Goal: Information Seeking & Learning: Check status

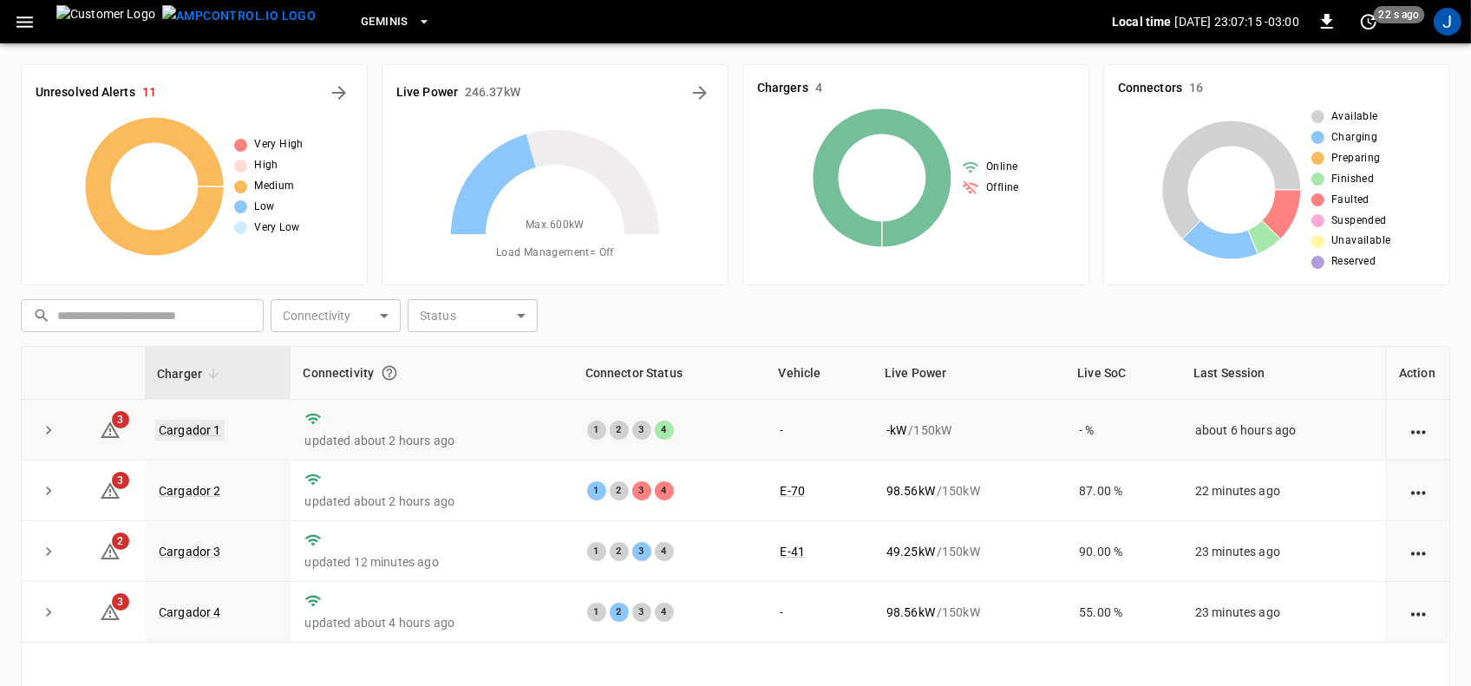
click at [183, 425] on link "Cargador 1" at bounding box center [189, 430] width 69 height 21
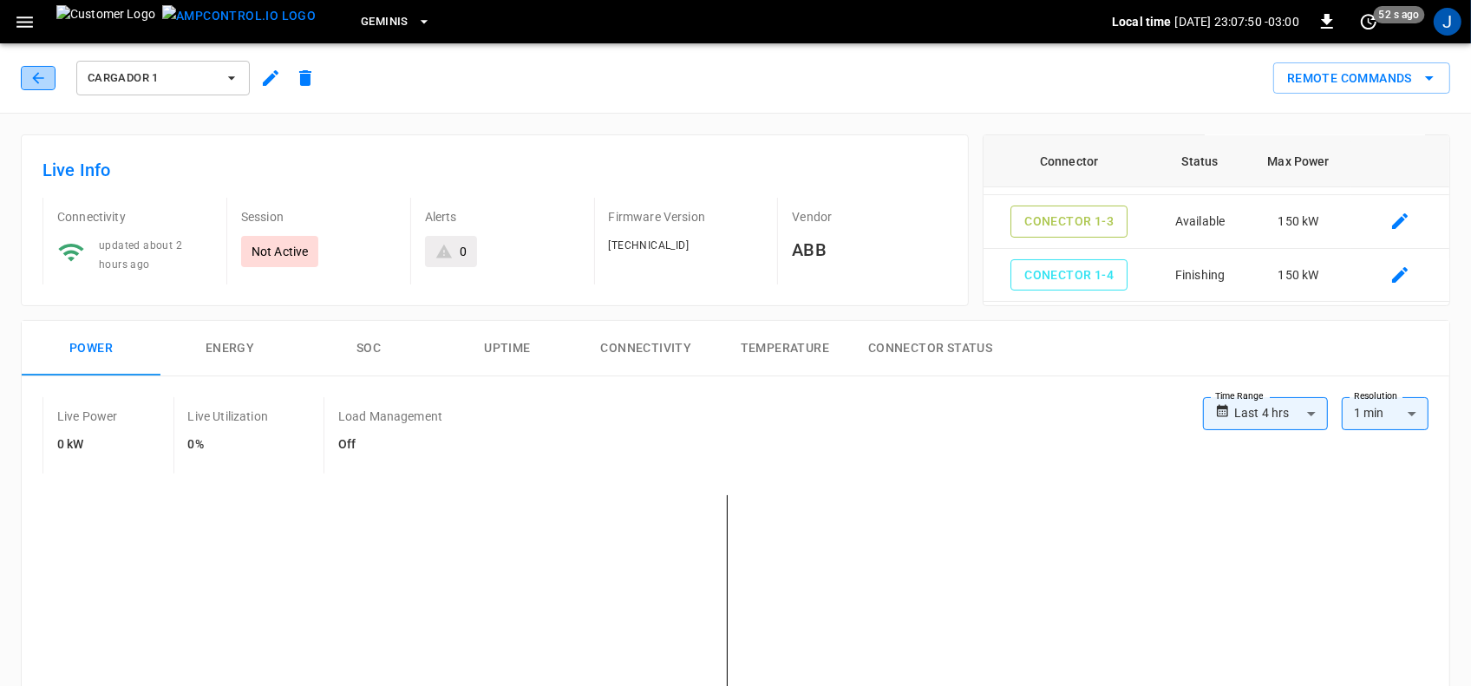
click at [35, 75] on icon "button" at bounding box center [37, 77] width 17 height 17
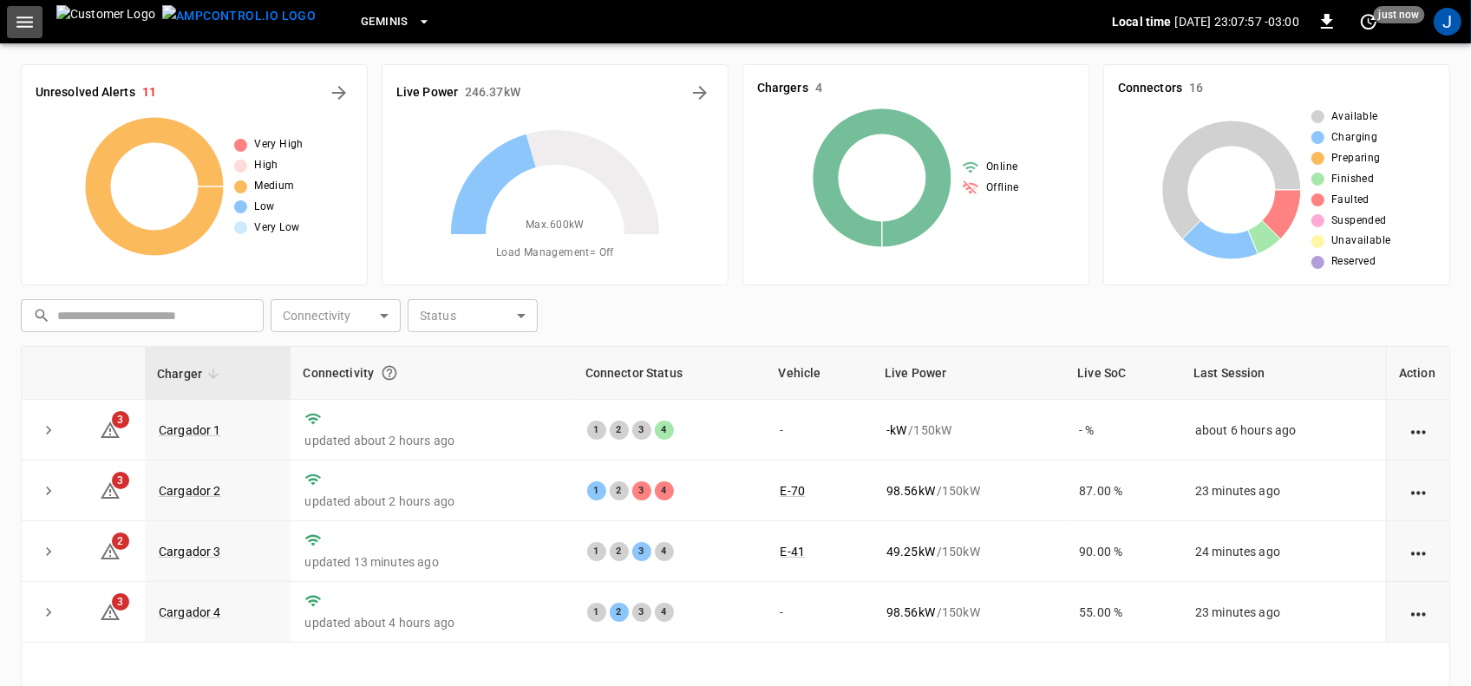
click at [30, 23] on icon "button" at bounding box center [25, 22] width 22 height 22
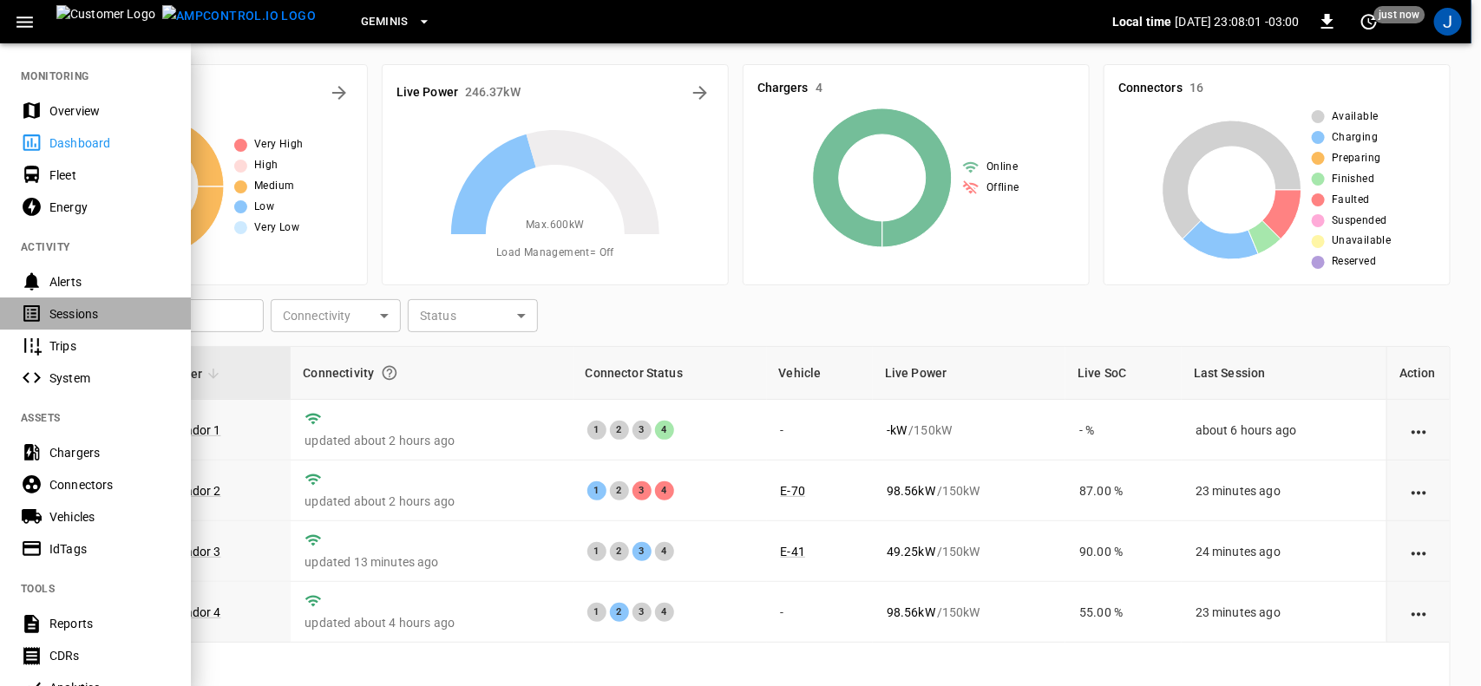
click at [68, 313] on div "Sessions" at bounding box center [109, 313] width 121 height 17
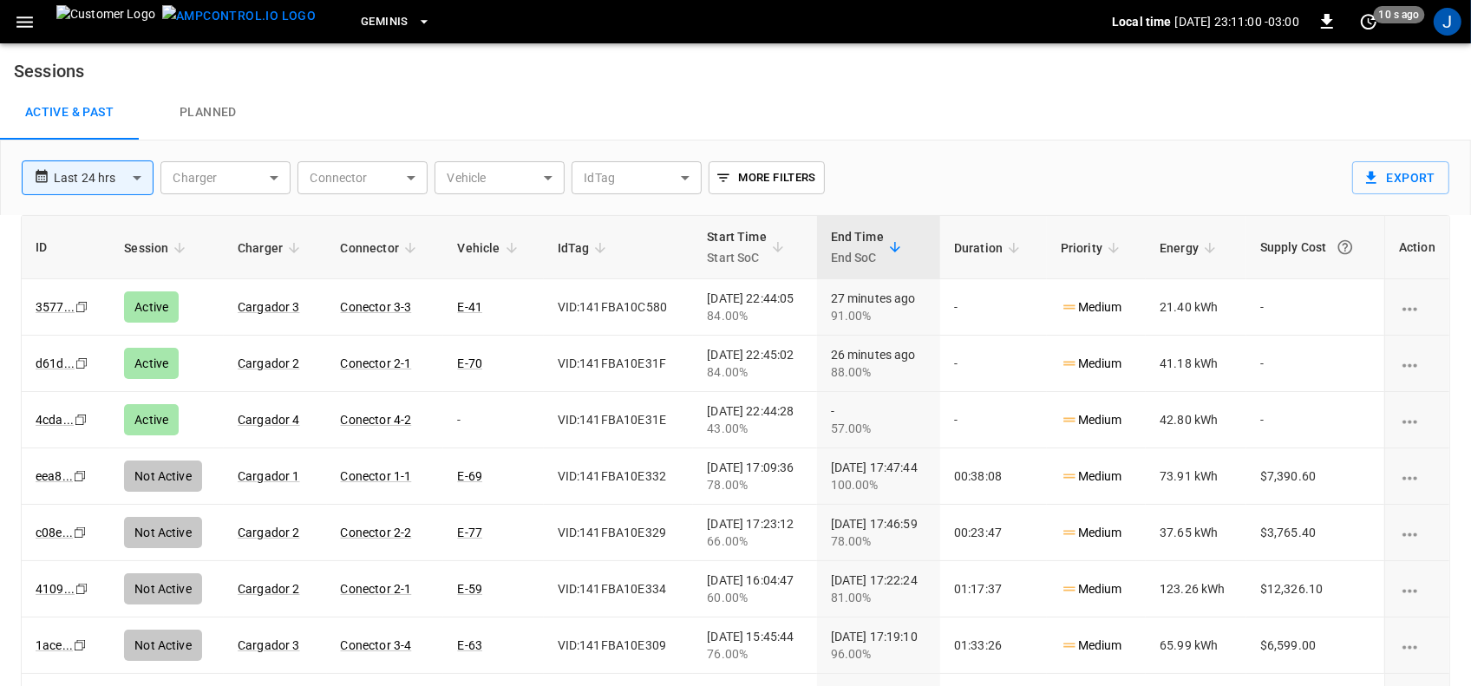
click at [68, 313] on link "3577 ..." at bounding box center [55, 307] width 39 height 14
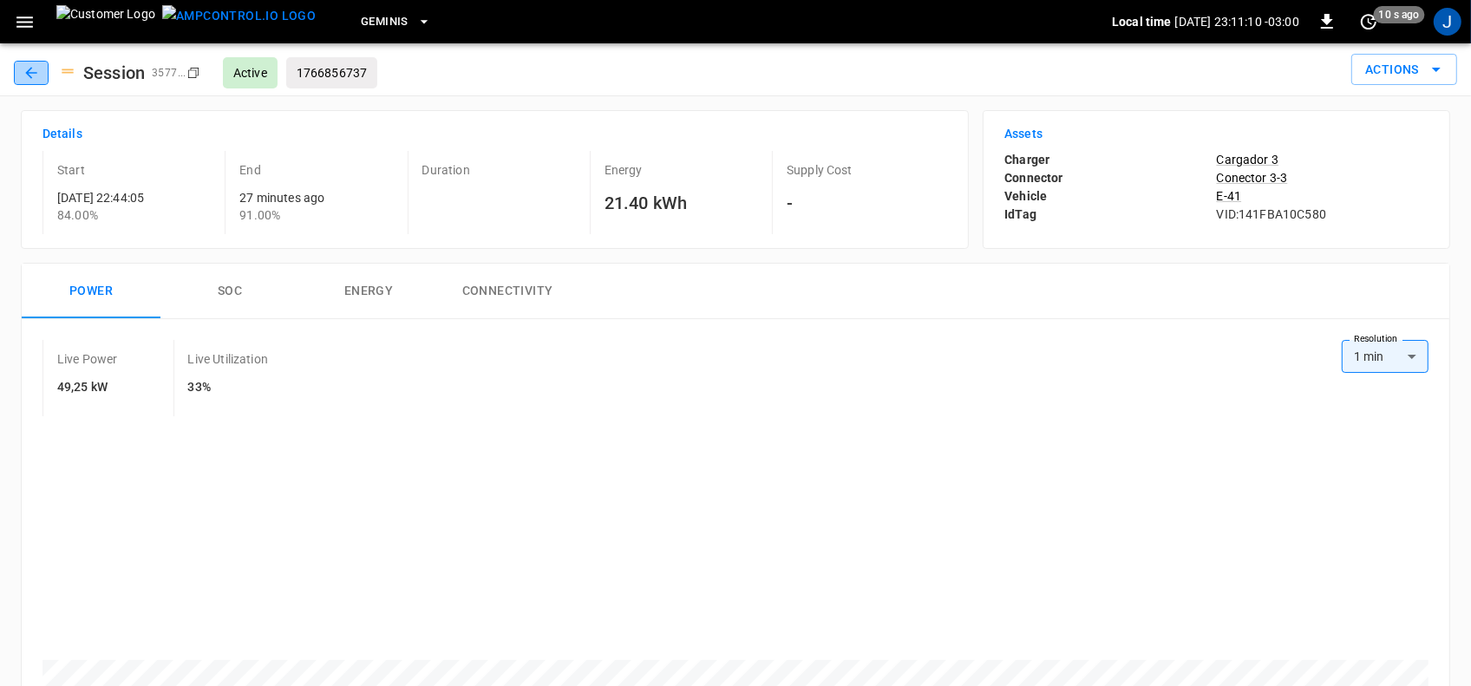
click at [30, 67] on icon "button" at bounding box center [31, 72] width 17 height 17
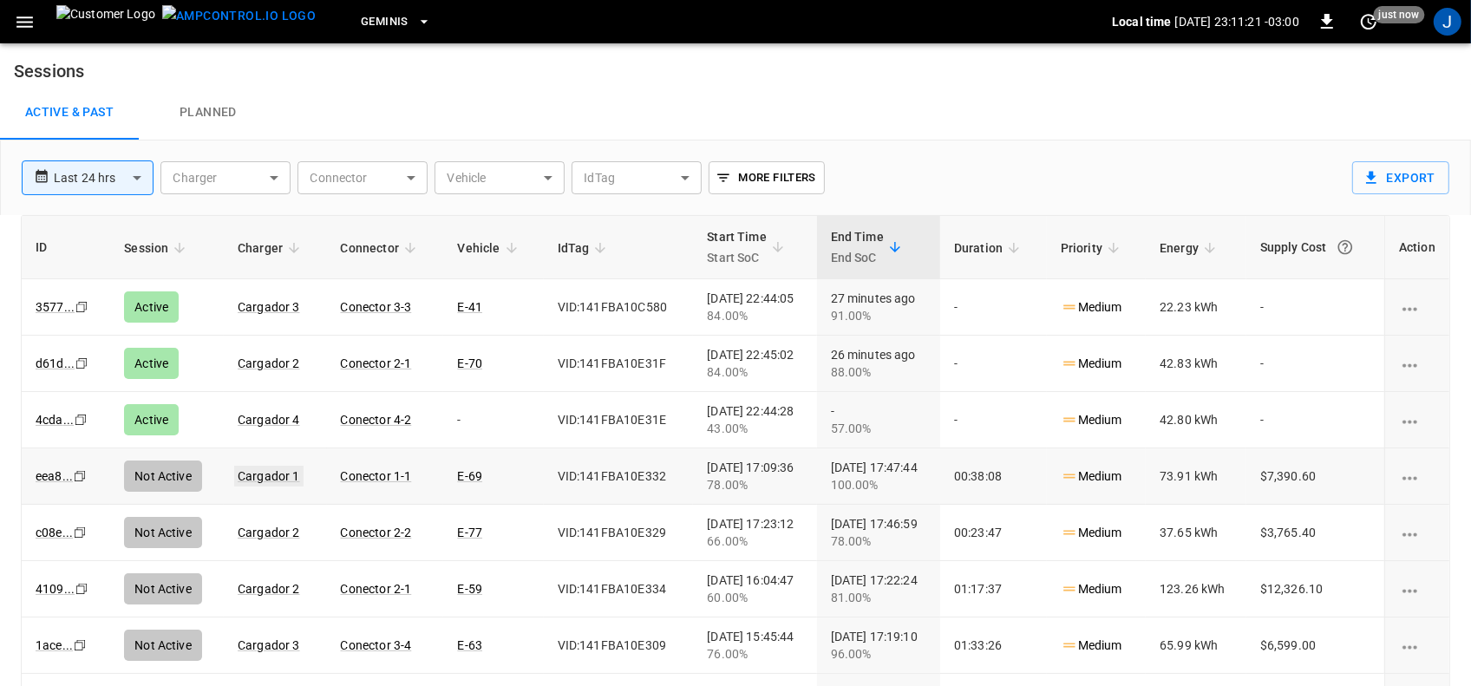
drag, startPoint x: 324, startPoint y: 482, endPoint x: 269, endPoint y: 480, distance: 54.7
click at [269, 480] on link "Cargador 1" at bounding box center [268, 476] width 69 height 21
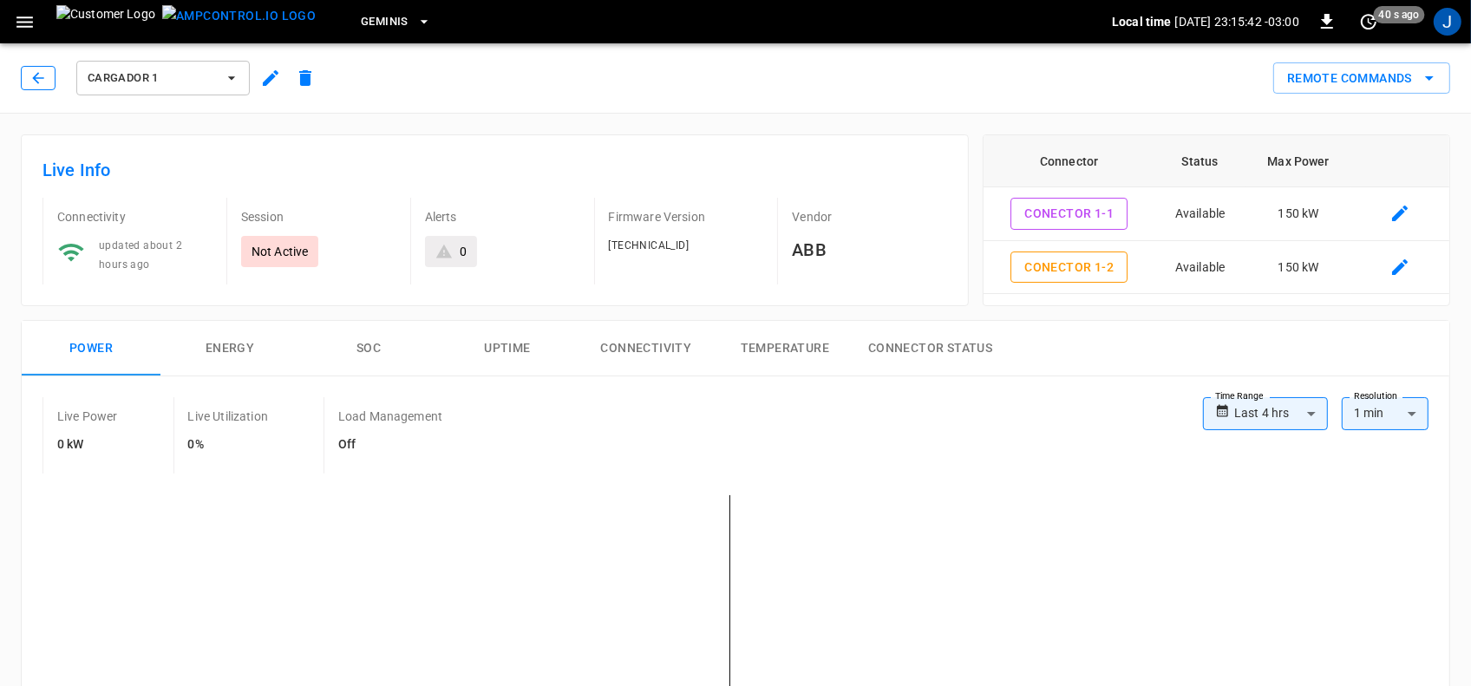
click at [39, 80] on icon "button" at bounding box center [37, 77] width 17 height 17
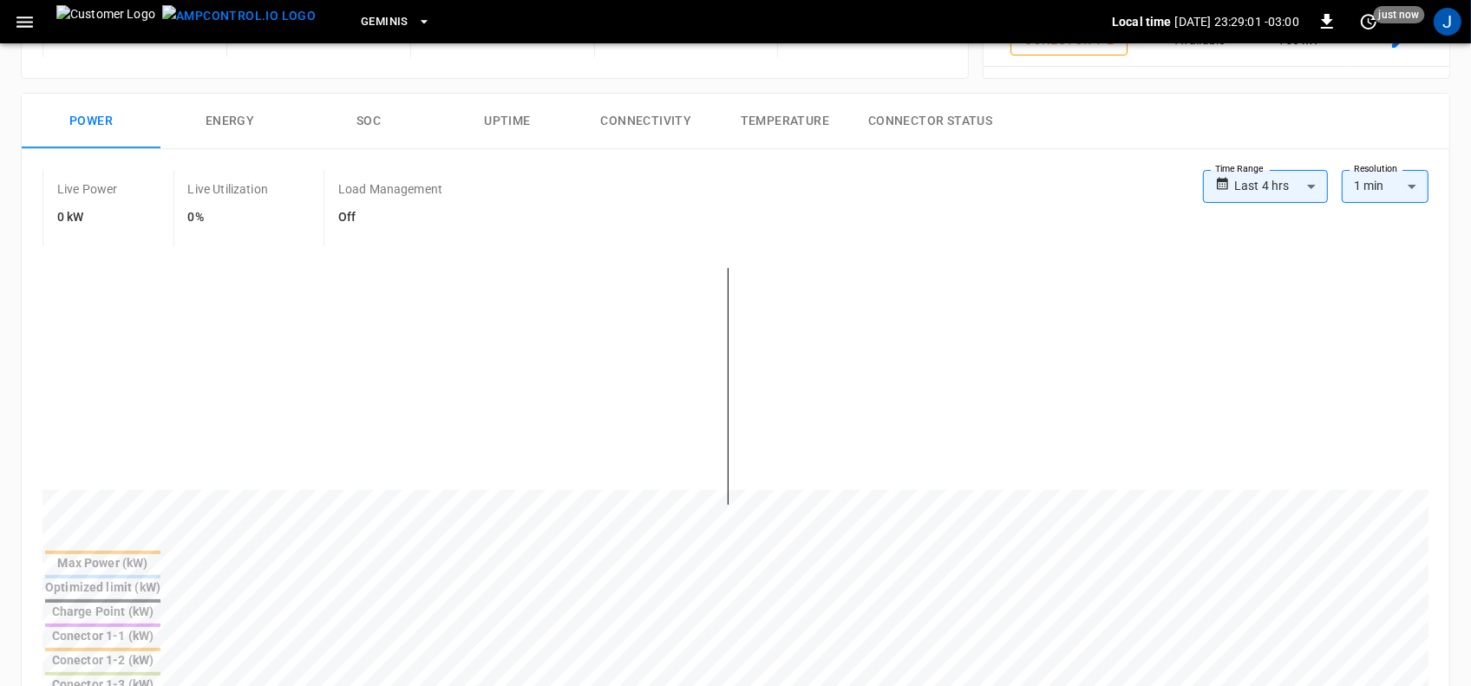
scroll to position [239, 0]
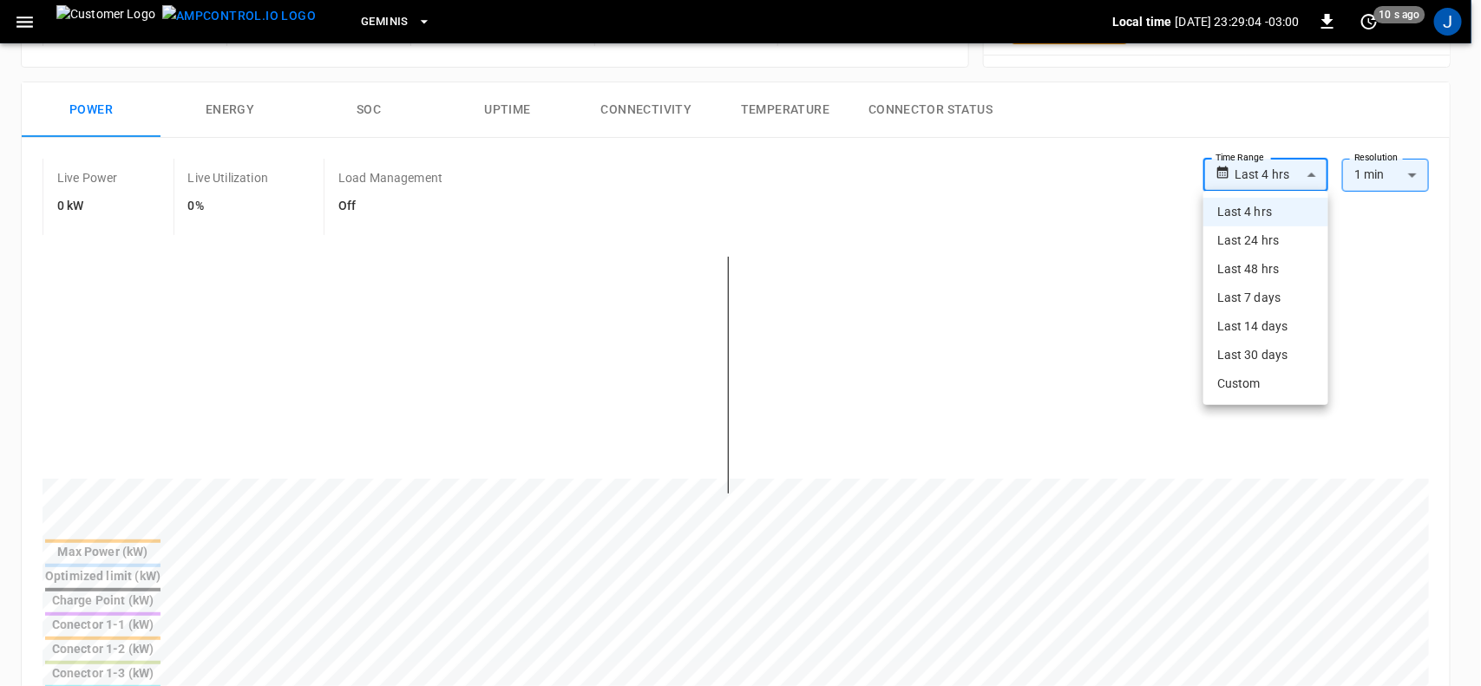
click at [1308, 173] on body "**********" at bounding box center [740, 604] width 1481 height 1686
click at [1263, 271] on li "Last 48 hrs" at bounding box center [1265, 269] width 125 height 29
type input "**********"
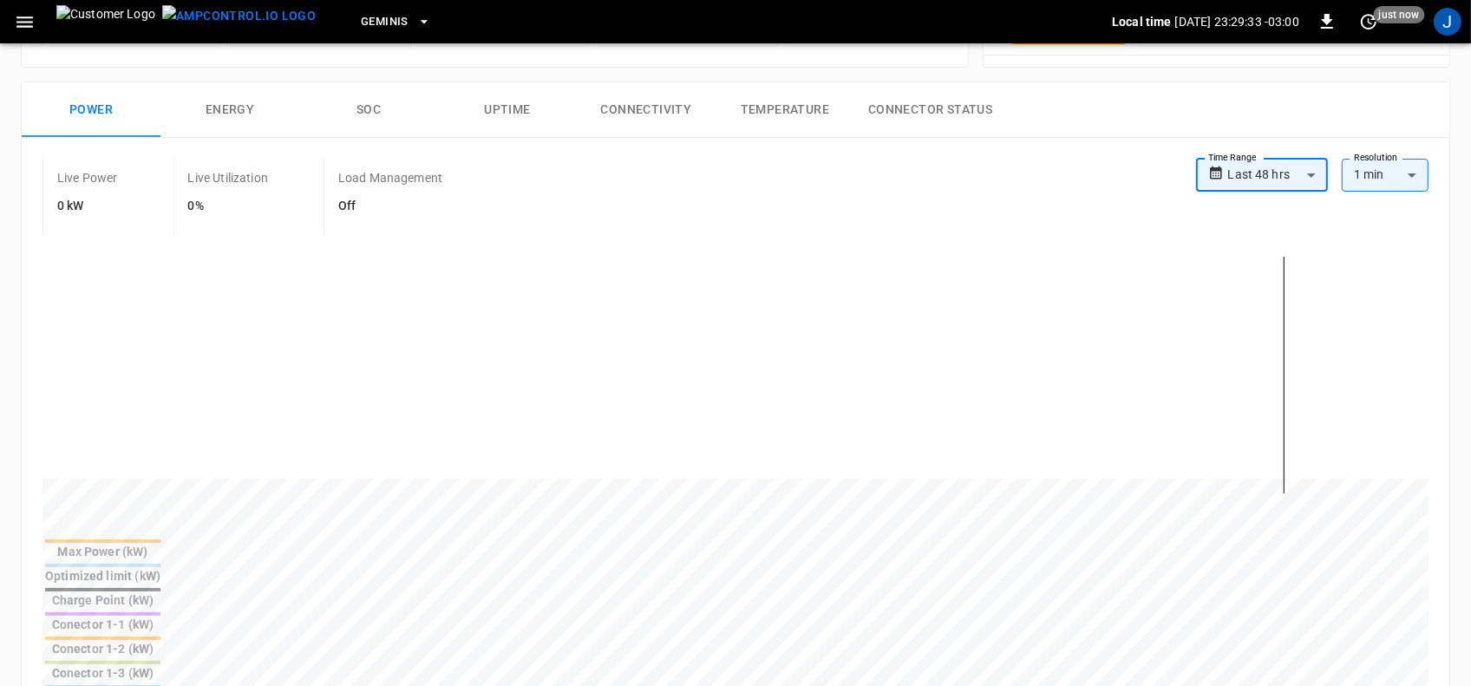
scroll to position [0, 0]
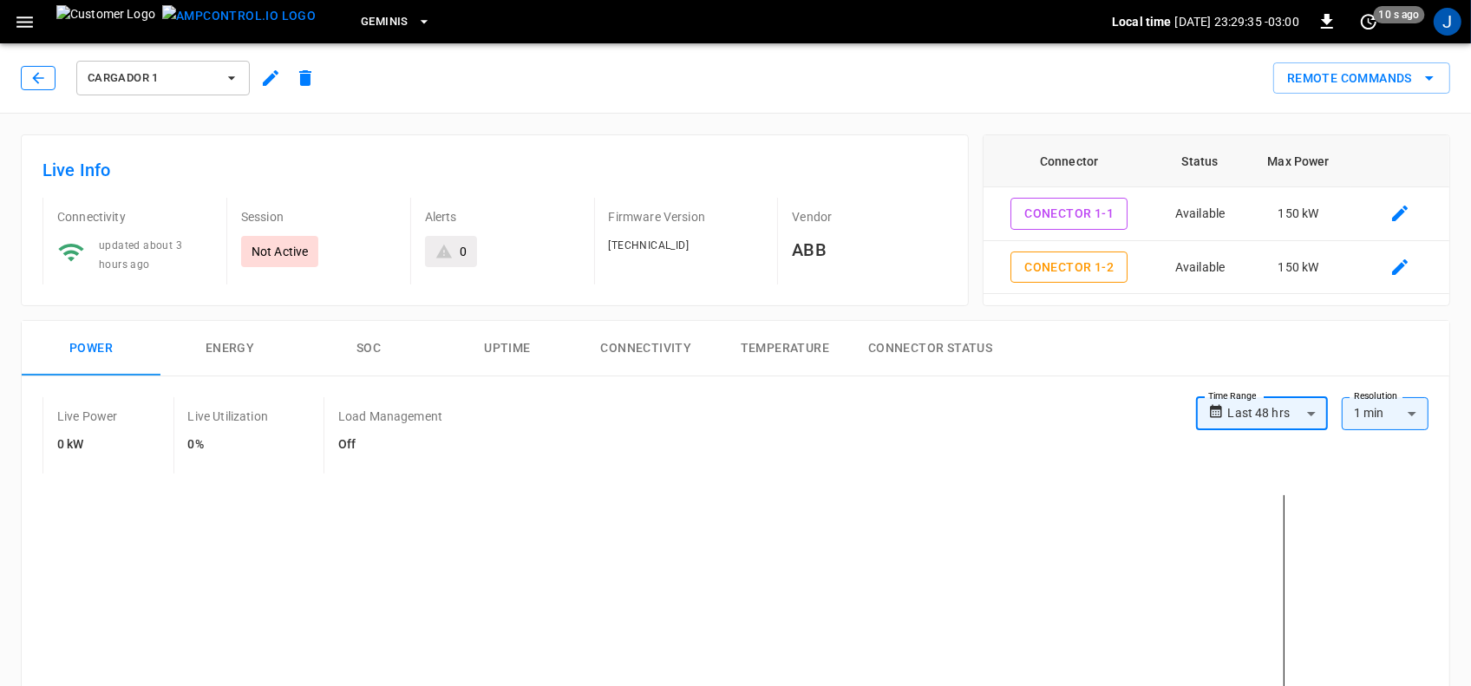
click at [35, 75] on icon "button" at bounding box center [37, 77] width 17 height 17
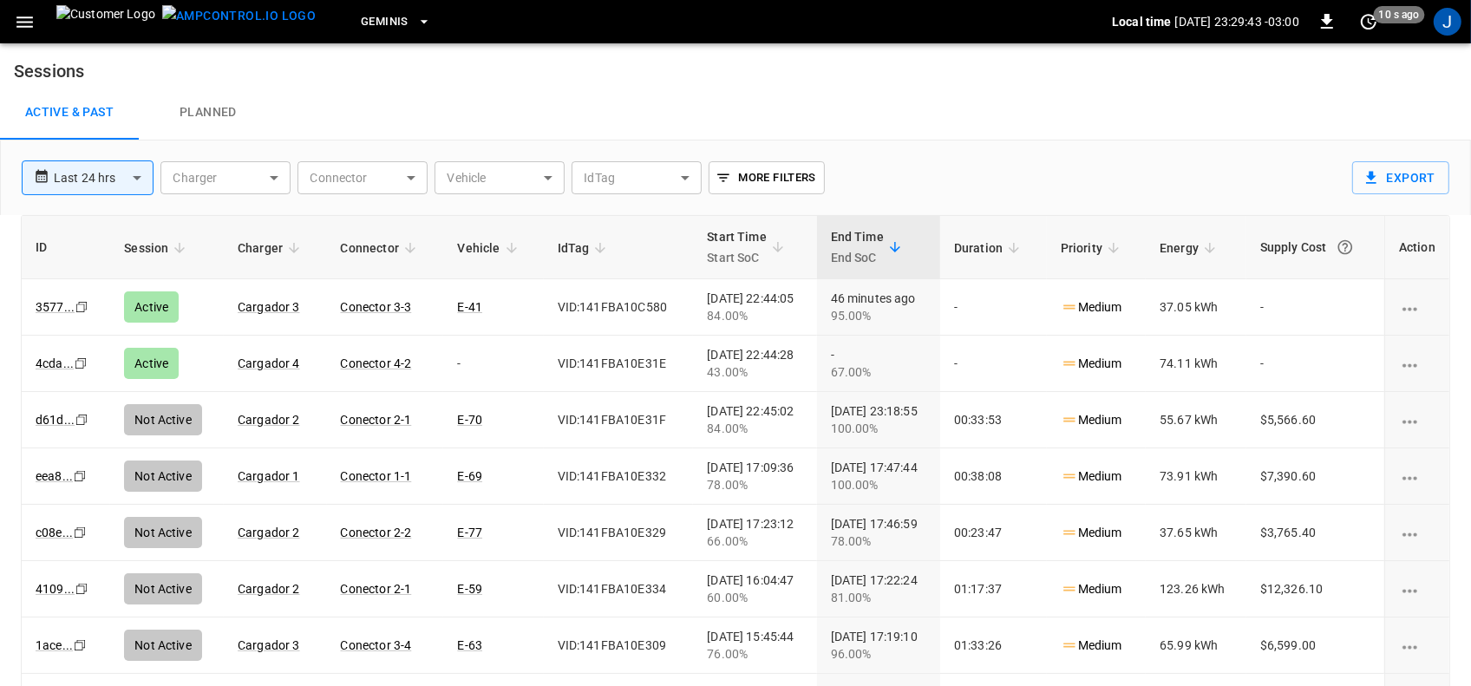
click at [18, 18] on icon "button" at bounding box center [25, 22] width 22 height 22
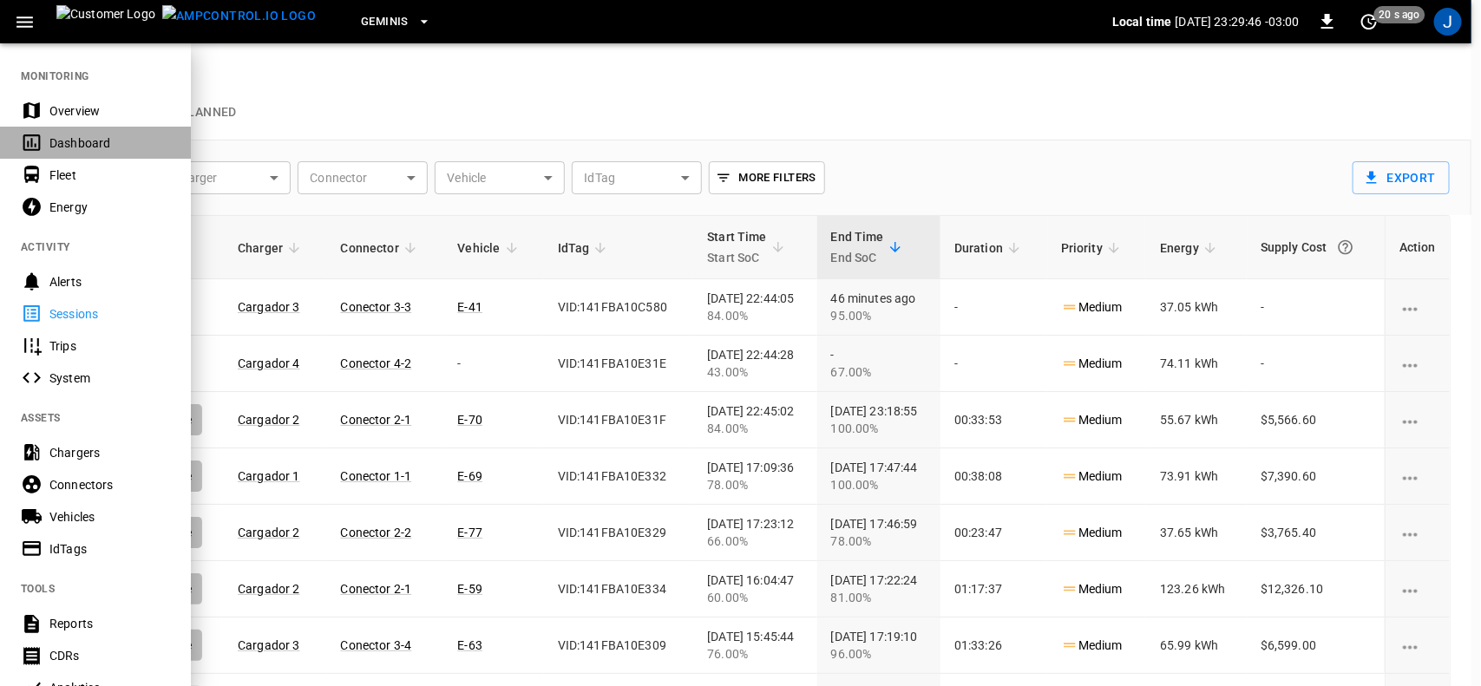
click at [63, 145] on div "Dashboard" at bounding box center [109, 142] width 121 height 17
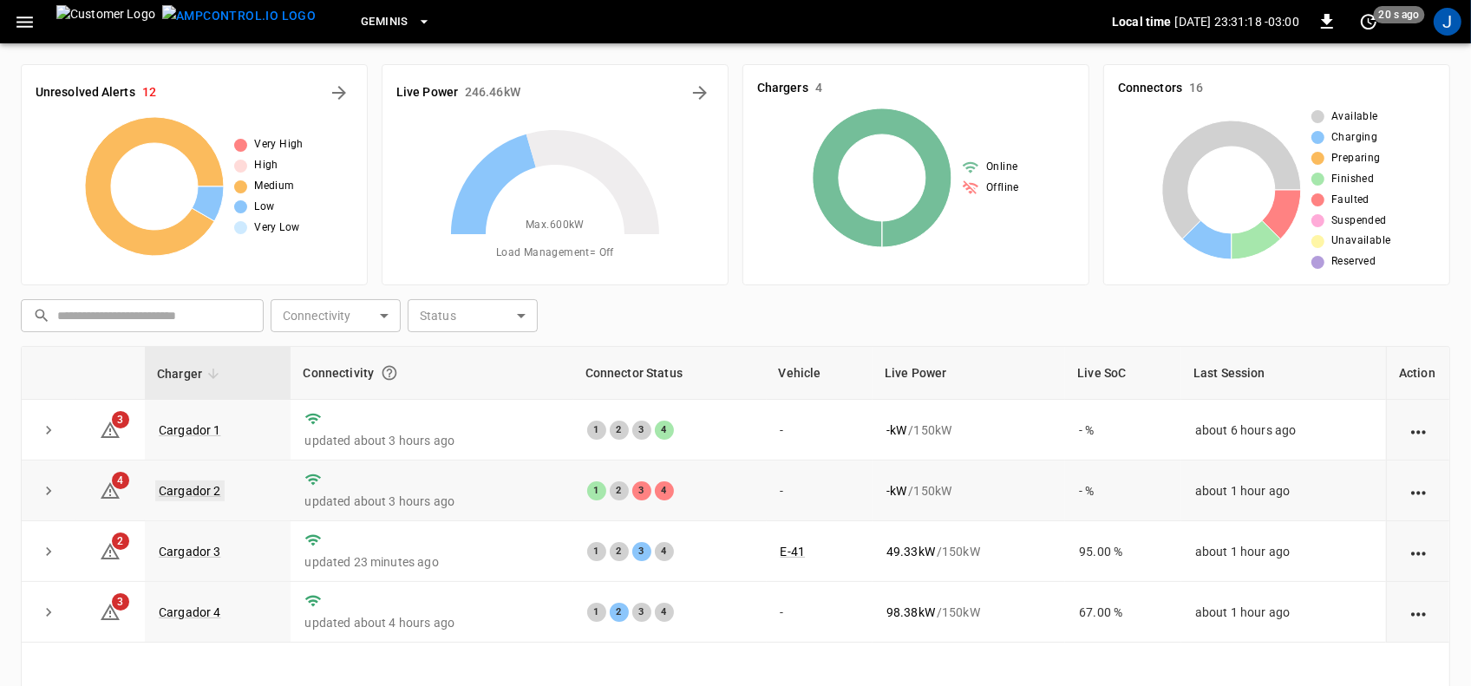
click at [202, 484] on link "Cargador 2" at bounding box center [189, 491] width 69 height 21
